Goal: Task Accomplishment & Management: Use online tool/utility

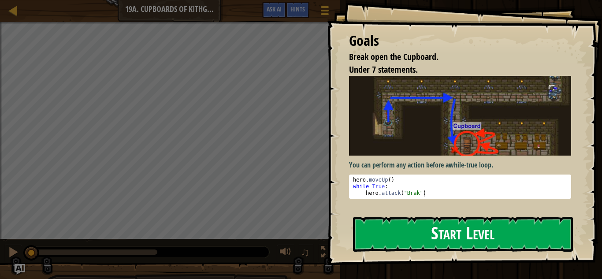
click at [414, 154] on img at bounding box center [460, 115] width 222 height 79
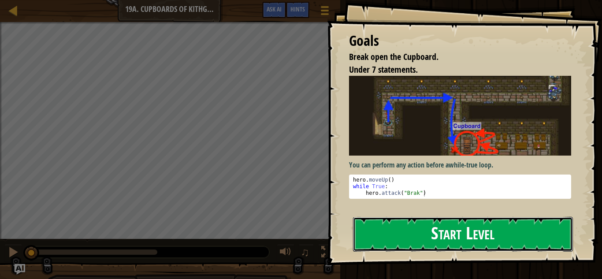
click at [452, 233] on button "Start Level" at bounding box center [463, 234] width 220 height 35
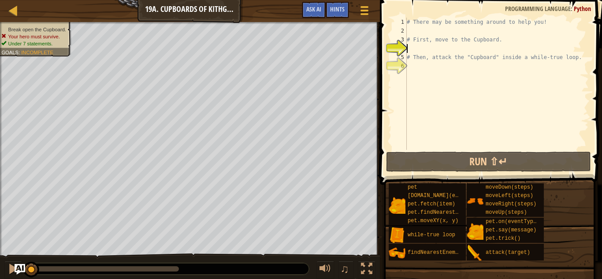
scroll to position [4, 0]
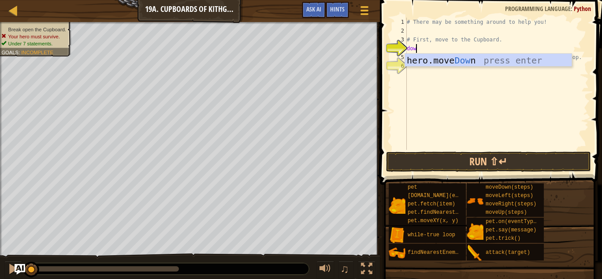
type textarea "down"
click at [427, 57] on div "hero.move Down press enter" at bounding box center [488, 74] width 167 height 40
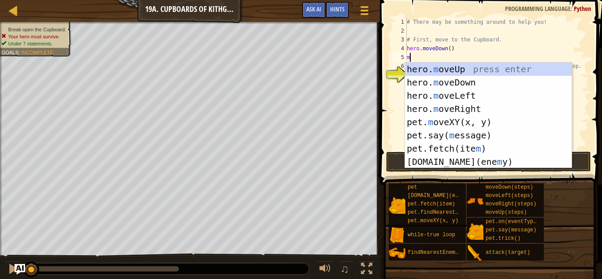
type textarea "mo"
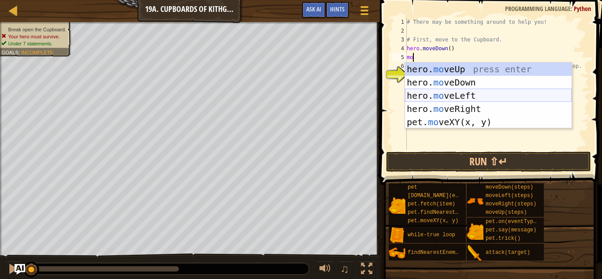
click at [444, 94] on div "hero. mo veUp press enter hero. mo veDown press enter hero. mo veLeft press ent…" at bounding box center [488, 109] width 167 height 93
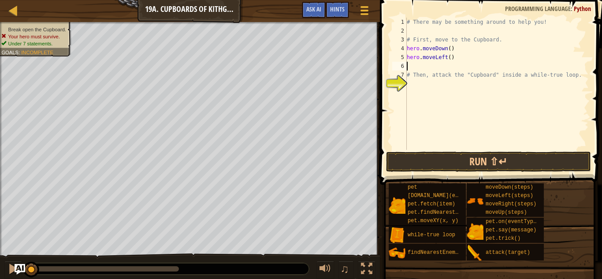
click at [449, 57] on div "# There may be something around to help you! # First, move to the Cupboard. her…" at bounding box center [497, 93] width 184 height 150
type textarea "hero.moveLeft(2)"
click at [421, 67] on div "# There may be something around to help you! # First, move to the Cupboard. her…" at bounding box center [497, 93] width 184 height 150
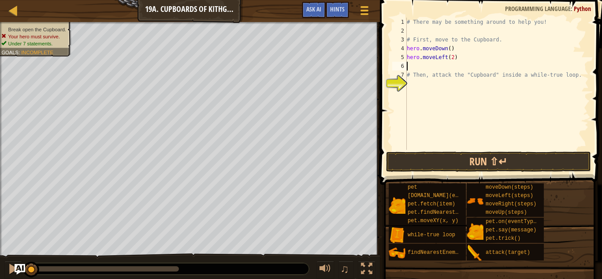
type textarea "u"
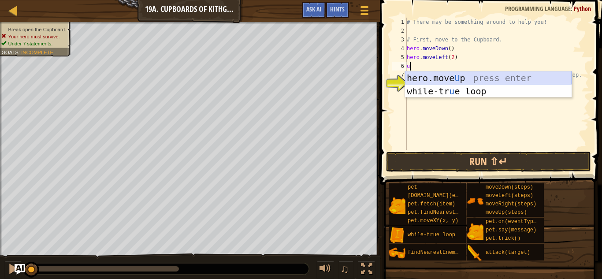
click at [421, 80] on div "hero.move U p press enter while-tr u e loop press enter" at bounding box center [488, 97] width 167 height 53
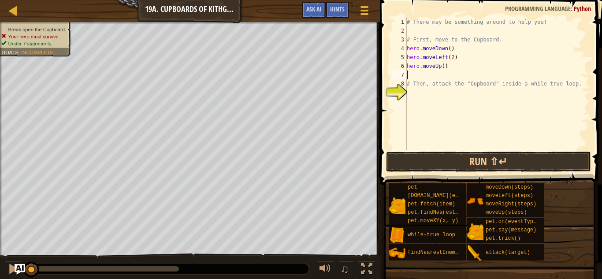
type textarea "2"
click at [443, 67] on div "# There may be something around to help you! # First, move to the Cupboard. her…" at bounding box center [497, 93] width 184 height 150
type textarea "hero.moveUp(2)"
click at [408, 75] on div "# There may be something around to help you! # First, move to the Cupboard. her…" at bounding box center [497, 93] width 184 height 150
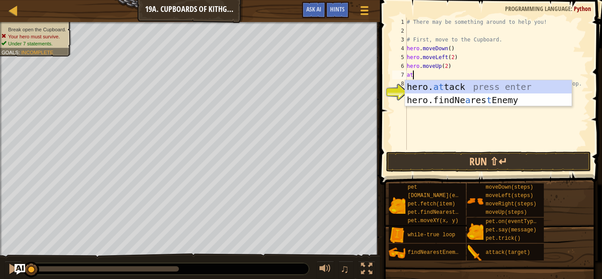
scroll to position [4, 1]
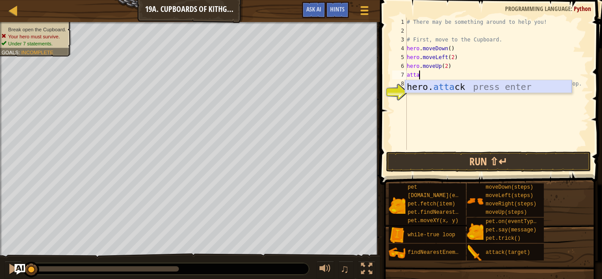
click at [428, 82] on div "hero. [PERSON_NAME] press enter" at bounding box center [488, 100] width 167 height 40
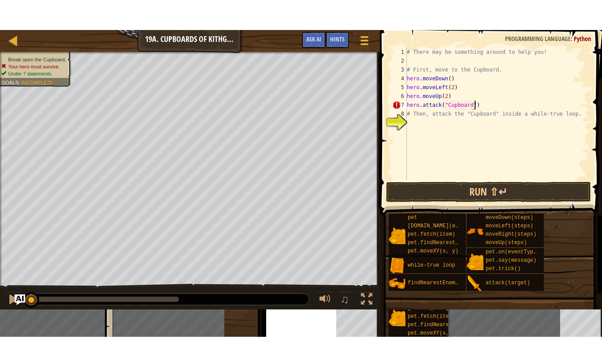
scroll to position [4, 10]
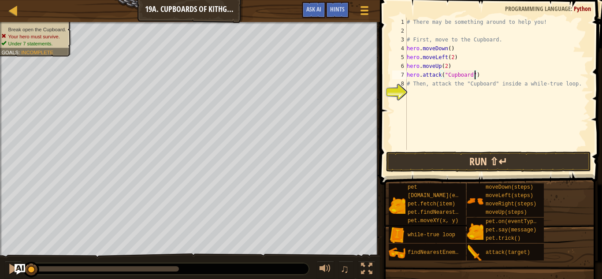
type textarea "hero.attack("Cupboard")"
click at [488, 162] on button "Run ⇧↵" at bounding box center [488, 162] width 205 height 20
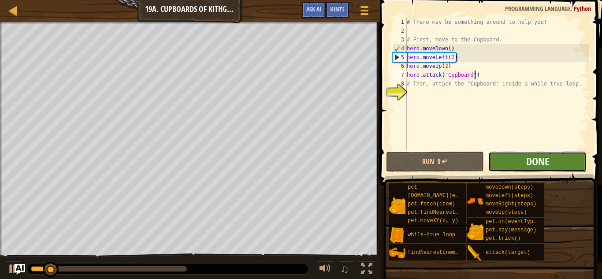
click at [513, 157] on button "Done" at bounding box center [537, 162] width 98 height 20
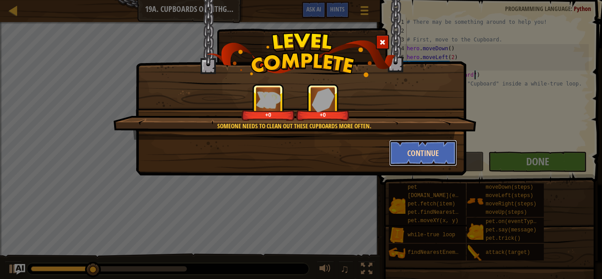
click at [399, 147] on button "Continue" at bounding box center [423, 153] width 68 height 26
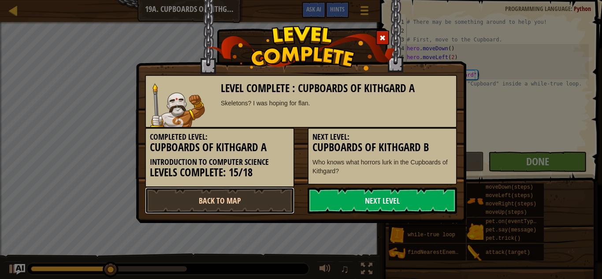
click at [241, 201] on link "Back to Map" at bounding box center [219, 200] width 149 height 26
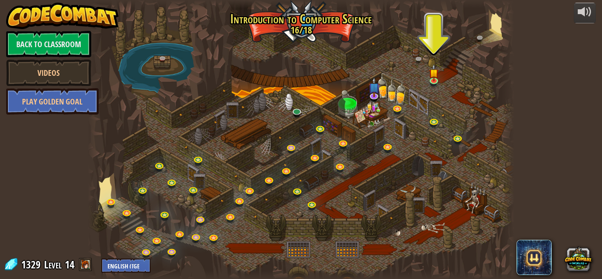
click at [377, 115] on div at bounding box center [301, 139] width 427 height 279
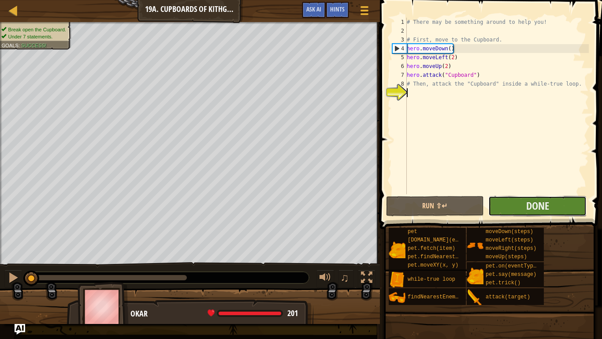
click at [497, 196] on button "Done" at bounding box center [537, 206] width 98 height 20
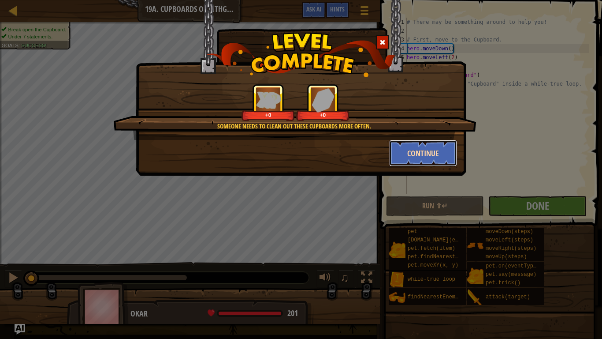
click at [436, 164] on button "Continue" at bounding box center [423, 153] width 68 height 26
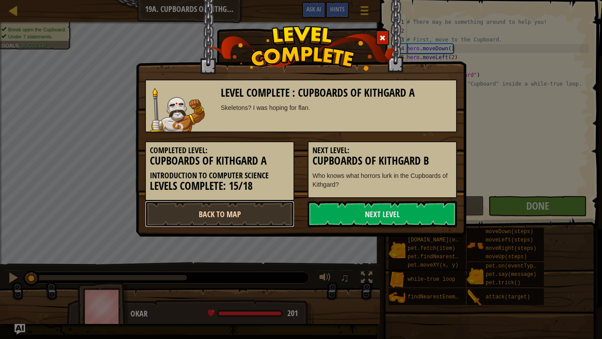
click at [227, 222] on link "Back to Map" at bounding box center [219, 214] width 149 height 26
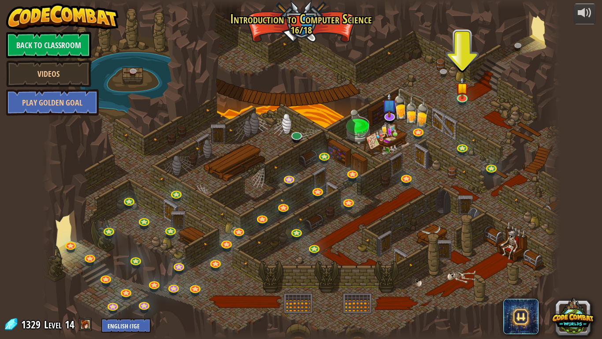
click at [145, 157] on div at bounding box center [301, 169] width 518 height 339
click at [0, 198] on div "powered by Back to Classroom Videos Play Golden Goal 25. Kithgard Gates (Locked…" at bounding box center [301, 169] width 602 height 339
click at [456, 80] on img at bounding box center [462, 82] width 13 height 30
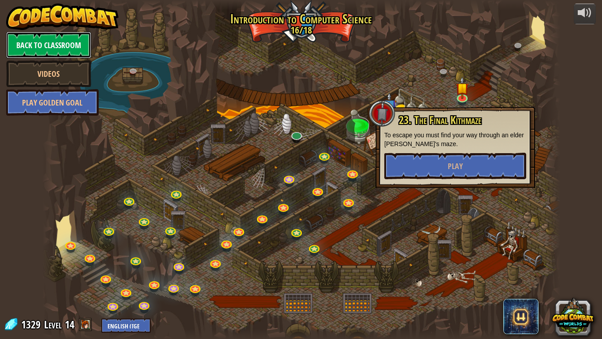
click at [44, 48] on link "Back to Classroom" at bounding box center [48, 45] width 85 height 26
